Goal: Check status: Check status

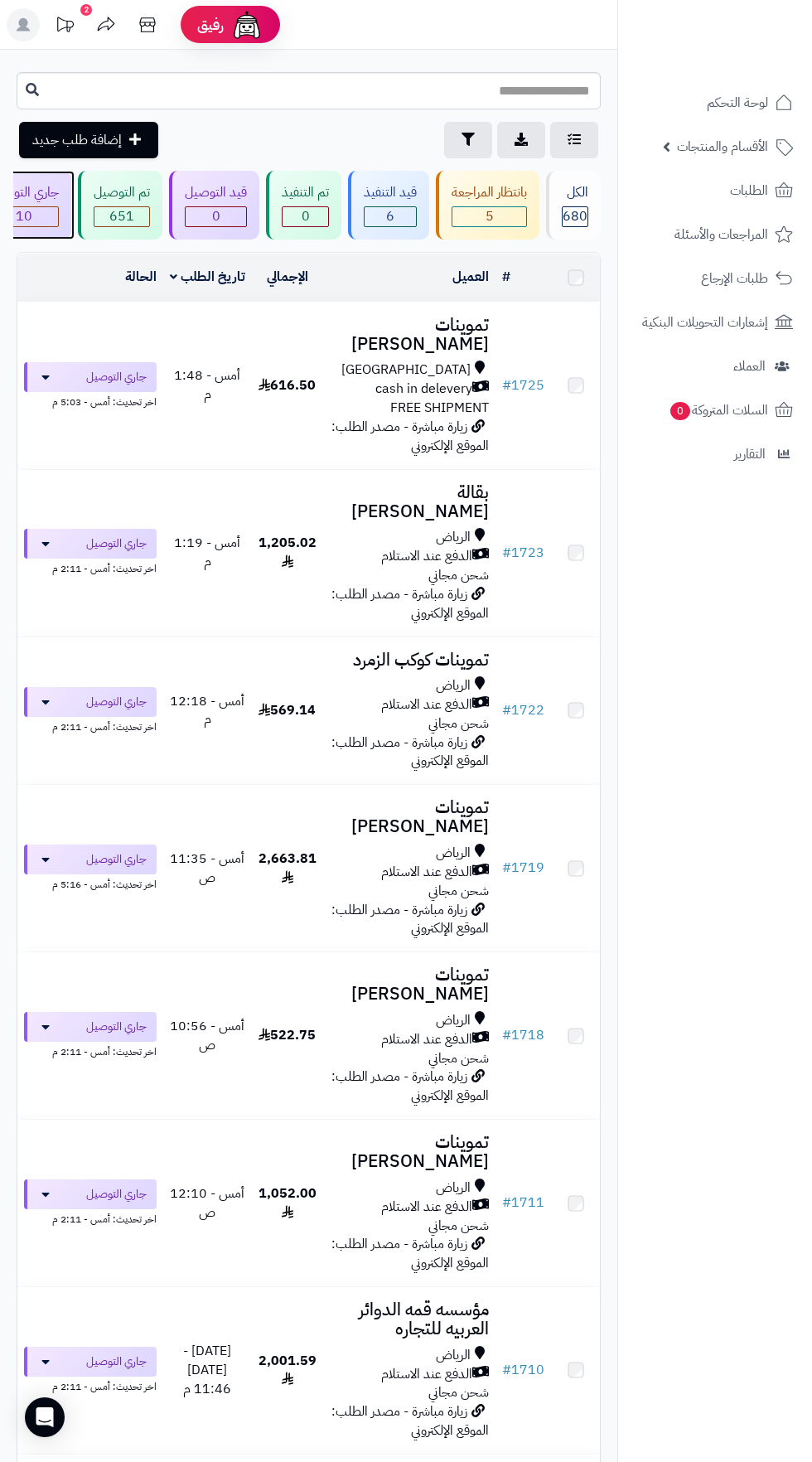
click at [58, 211] on span "10" at bounding box center [25, 217] width 68 height 19
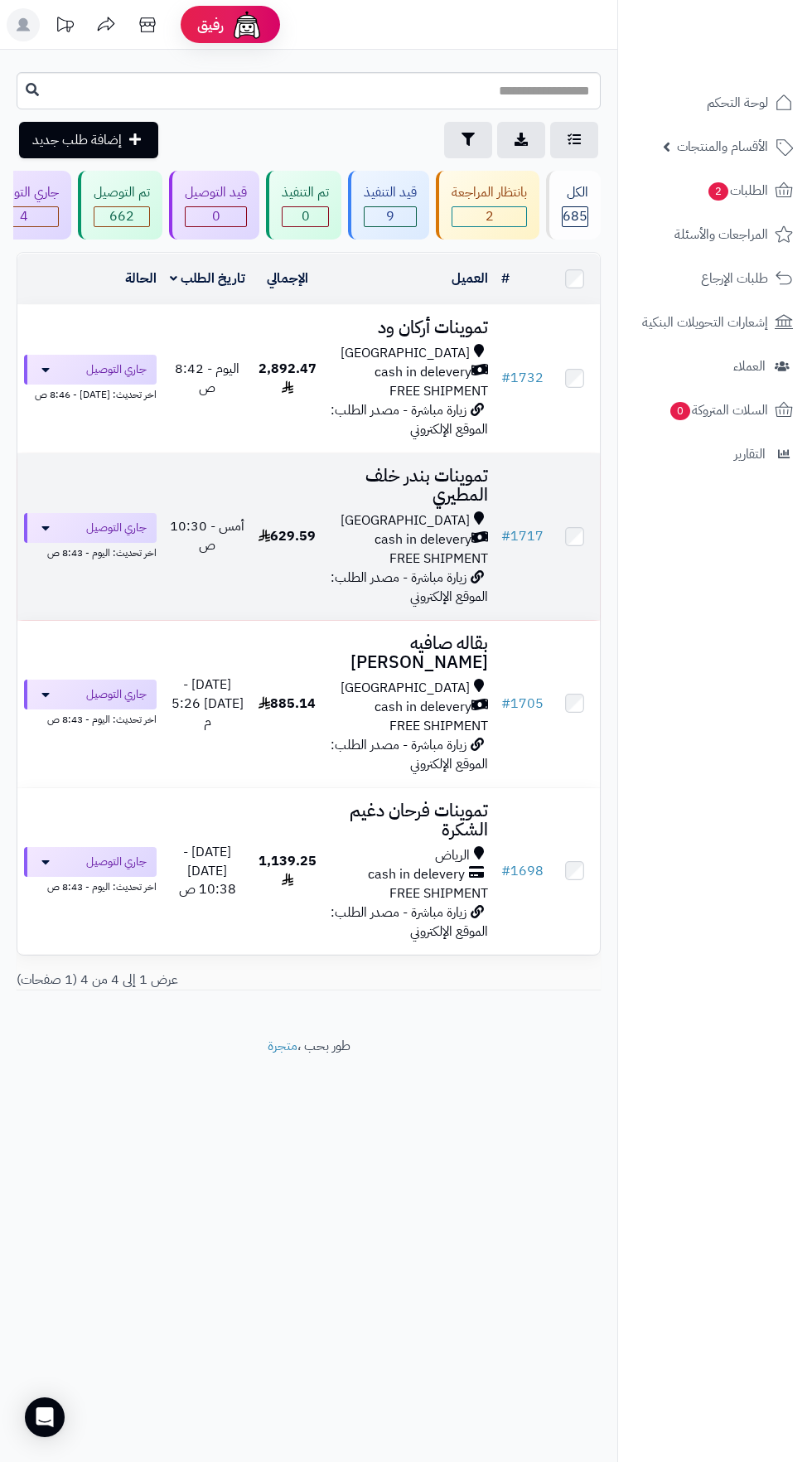
click at [374, 478] on h3 "تموينات بندر خلف المطيري" at bounding box center [408, 486] width 158 height 38
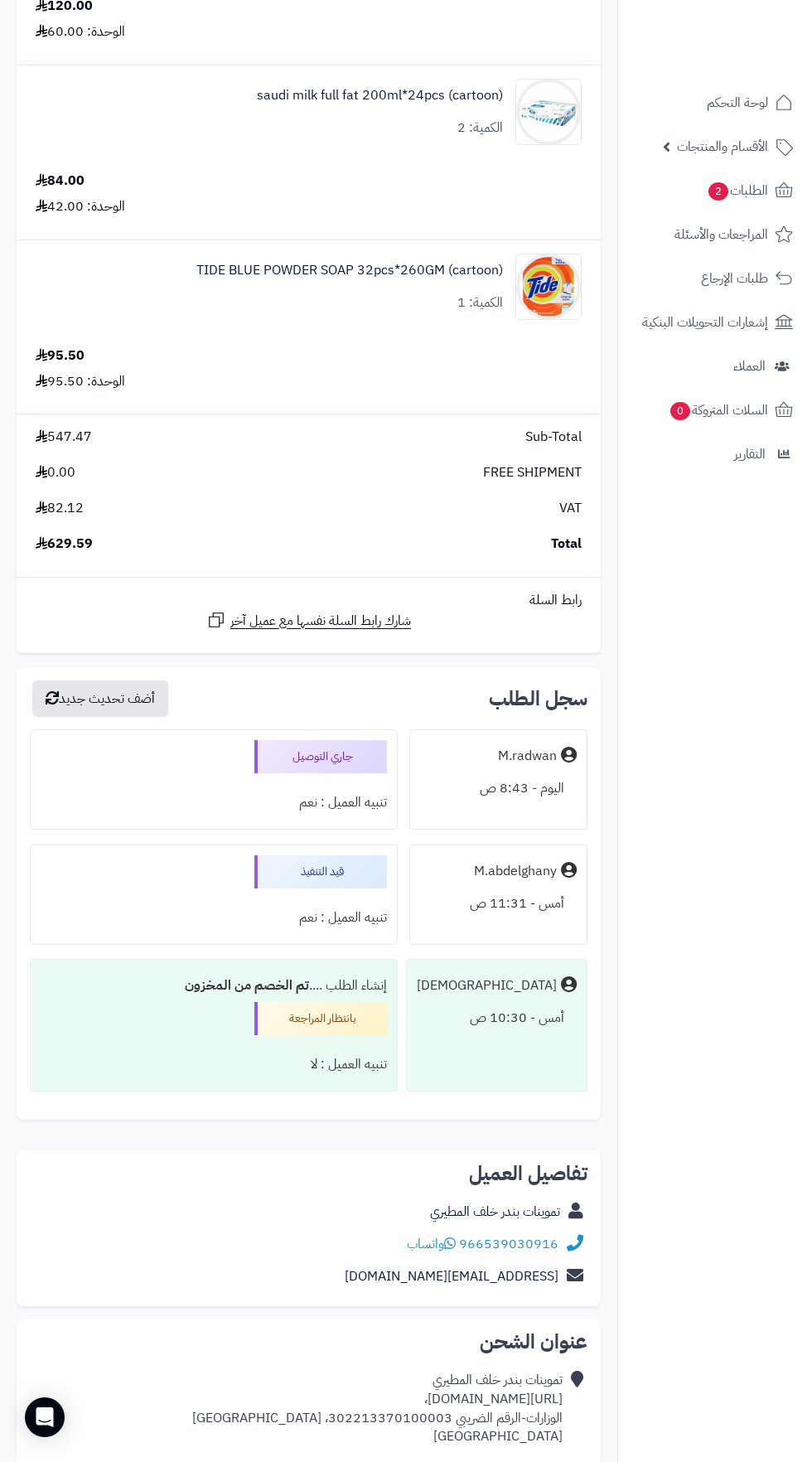
scroll to position [1648, 0]
